Goal: Task Accomplishment & Management: Manage account settings

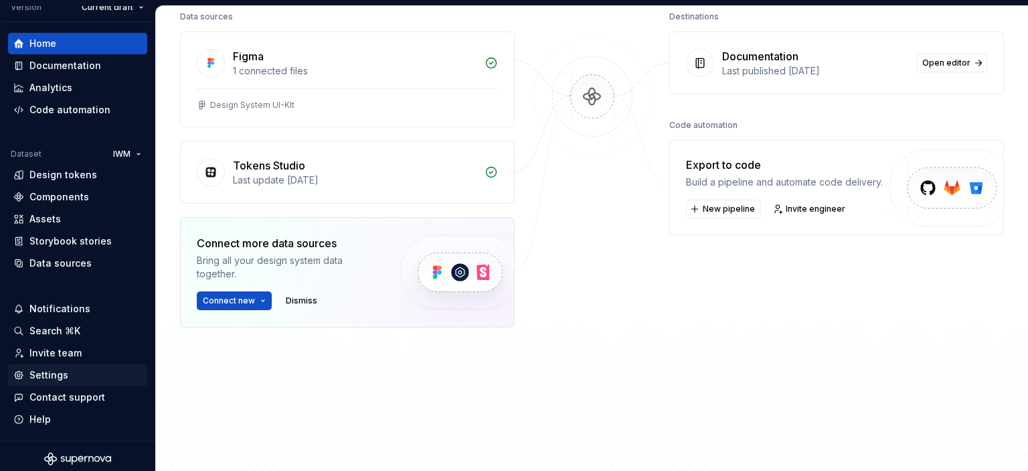
scroll to position [54, 0]
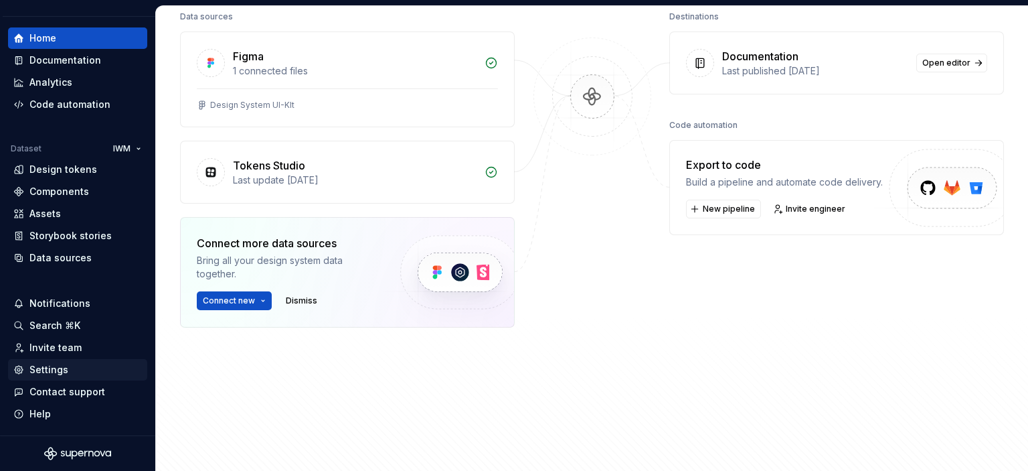
click at [50, 368] on div "Settings" at bounding box center [48, 369] width 39 height 13
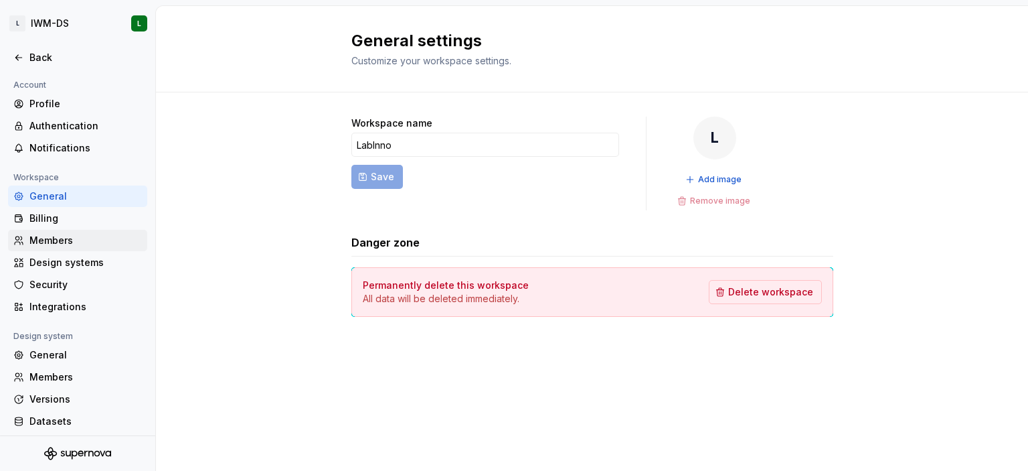
click at [60, 240] on div "Members" at bounding box center [85, 240] width 112 height 13
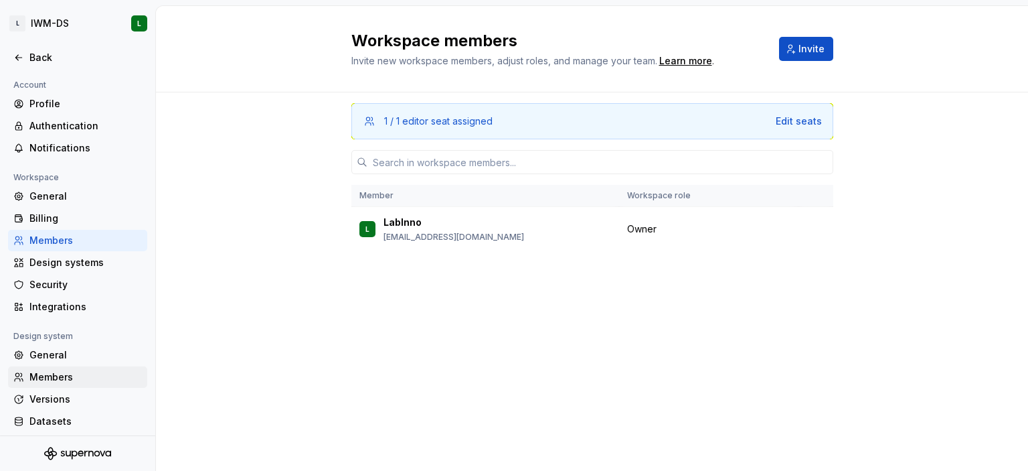
click at [61, 376] on div "Members" at bounding box center [85, 376] width 112 height 13
